Goal: Information Seeking & Learning: Learn about a topic

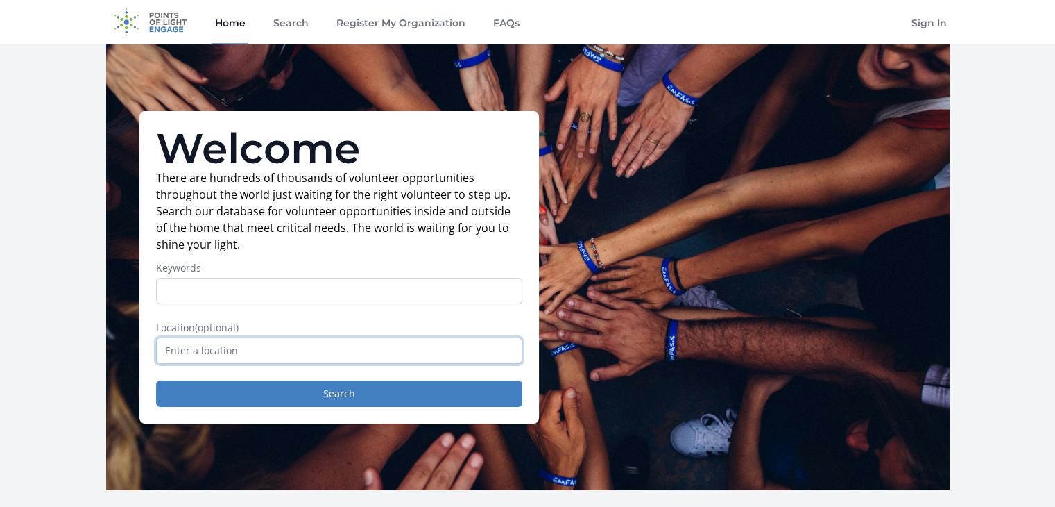
click at [241, 350] on input "text" at bounding box center [339, 350] width 366 height 26
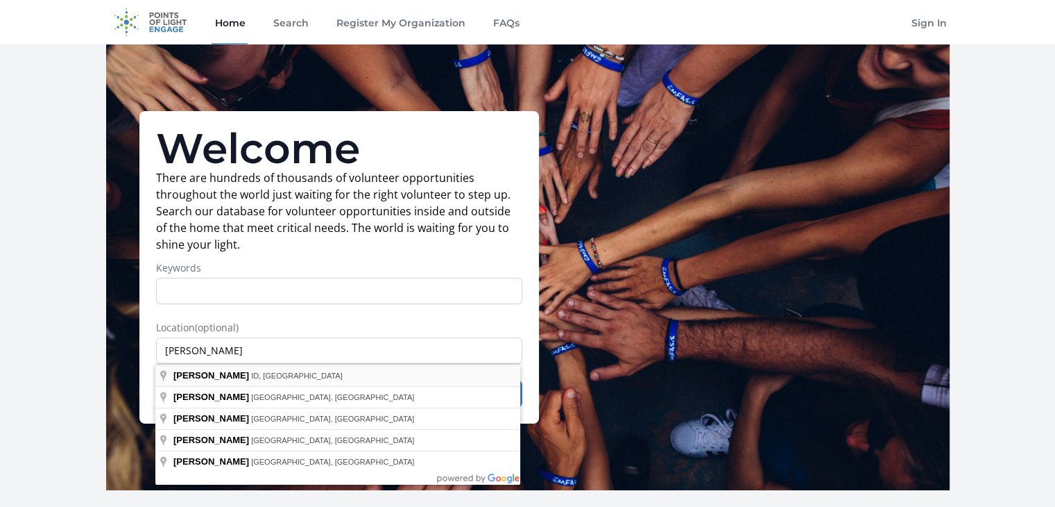
type input "Caldwell, ID, USA"
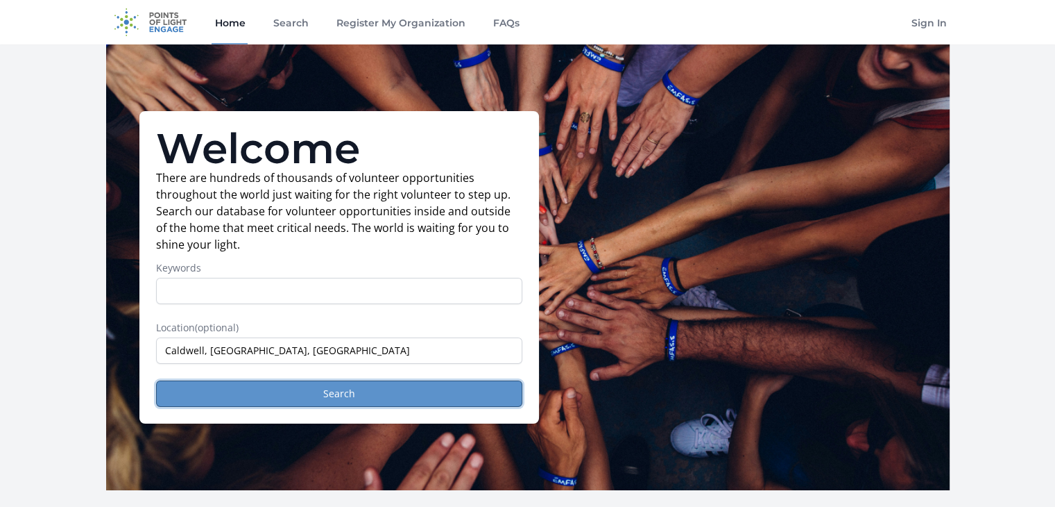
click at [341, 392] on button "Search" at bounding box center [339, 393] width 366 height 26
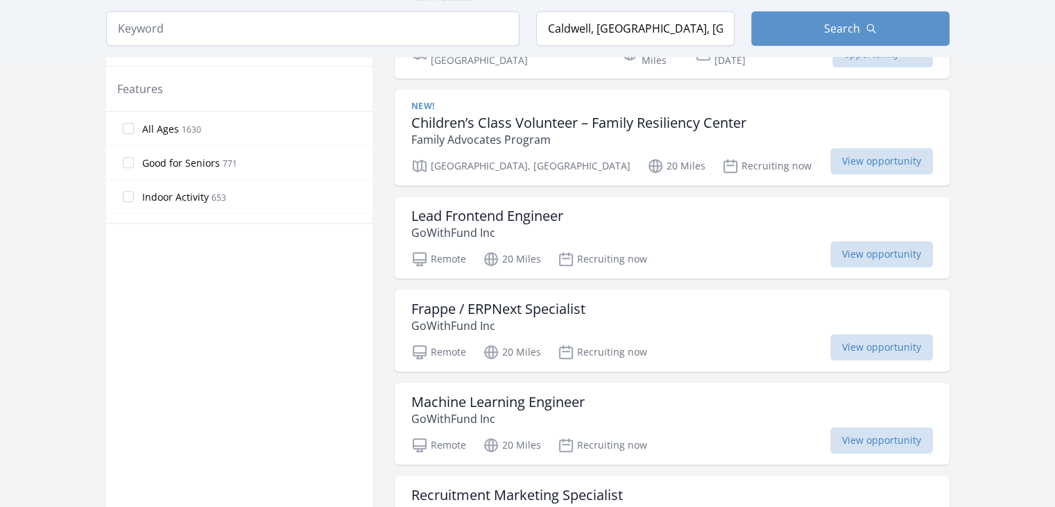
scroll to position [794, 0]
click at [868, 242] on span "View opportunity" at bounding box center [882, 255] width 103 height 26
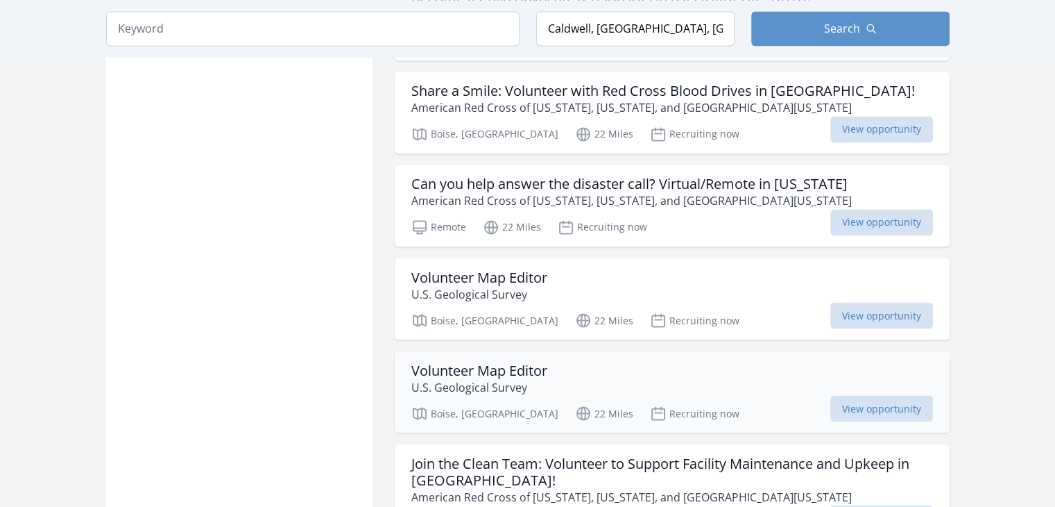
scroll to position [2359, 0]
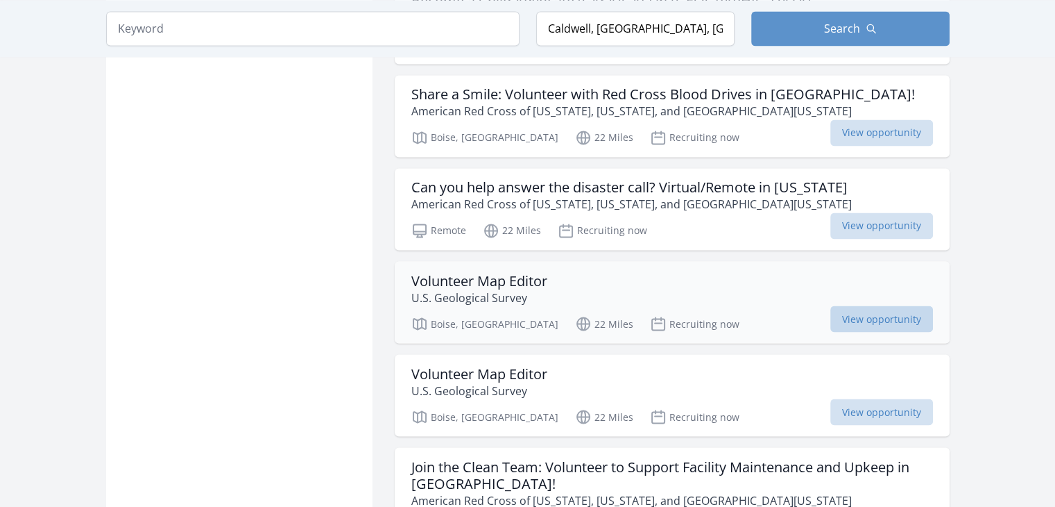
click at [863, 305] on span "View opportunity" at bounding box center [882, 318] width 103 height 26
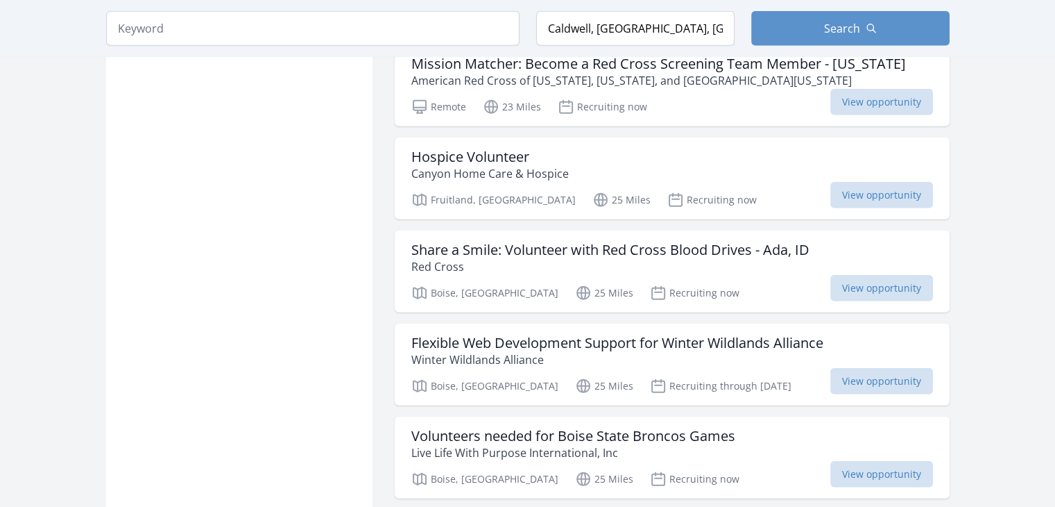
scroll to position [3846, 0]
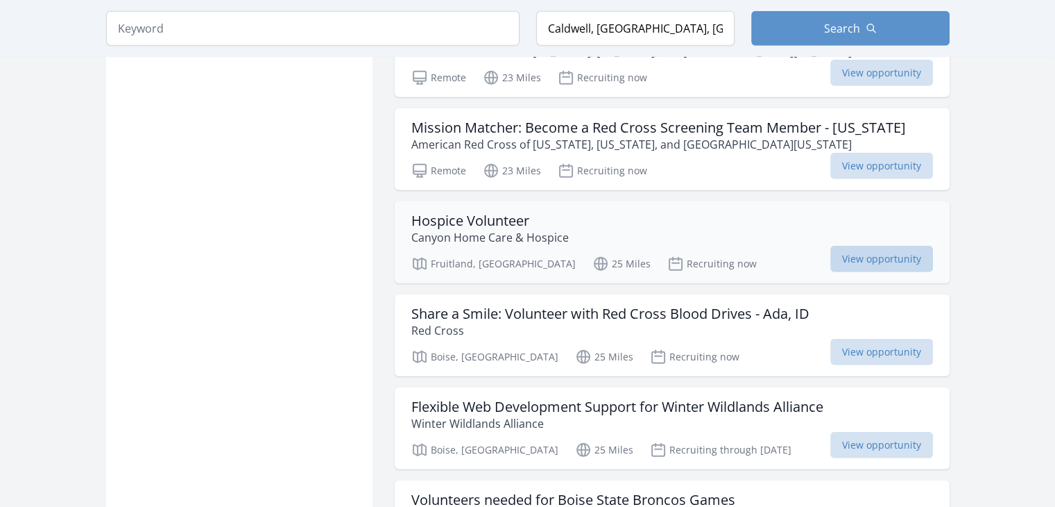
click at [852, 246] on span "View opportunity" at bounding box center [882, 259] width 103 height 26
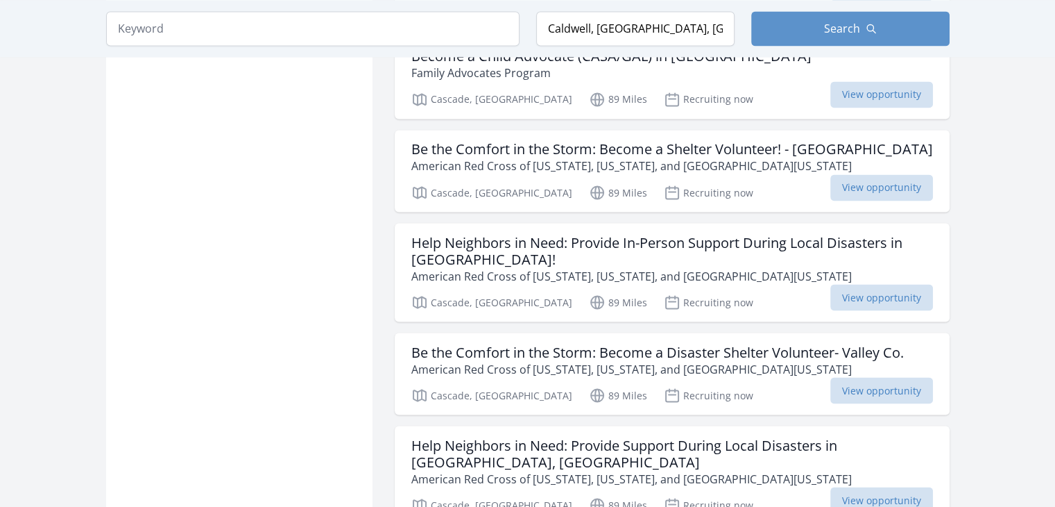
scroll to position [7716, 0]
